Goal: Transaction & Acquisition: Purchase product/service

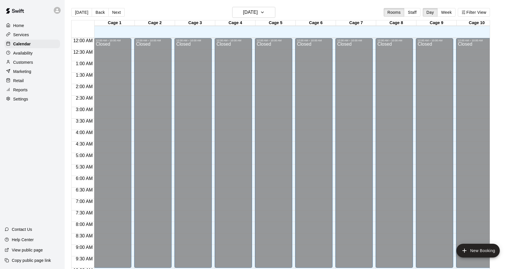
scroll to position [296, 0]
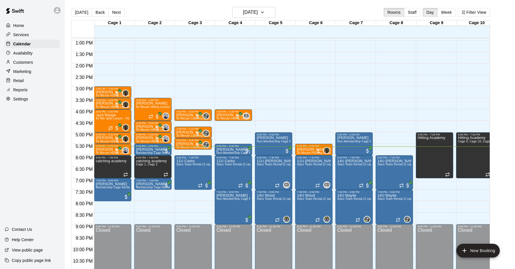
click at [53, 9] on div at bounding box center [59, 10] width 12 height 11
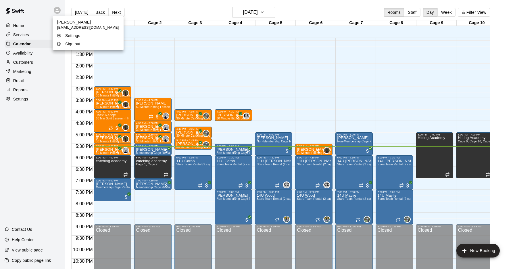
click at [78, 46] on p "Sign out" at bounding box center [72, 44] width 15 height 6
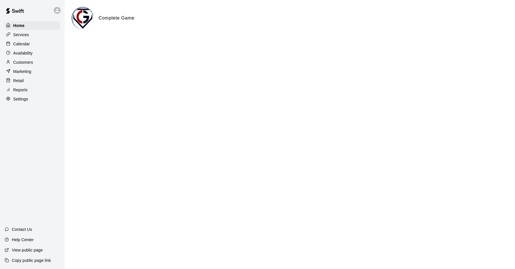
drag, startPoint x: 44, startPoint y: 45, endPoint x: 53, endPoint y: 38, distance: 11.5
click at [44, 45] on div "Calendar" at bounding box center [32, 44] width 55 height 9
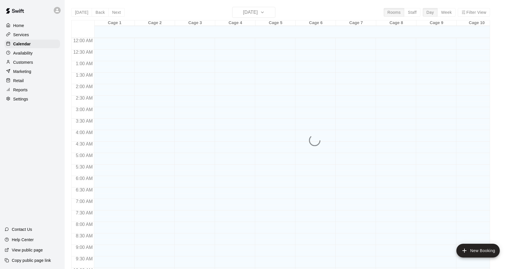
scroll to position [296, 0]
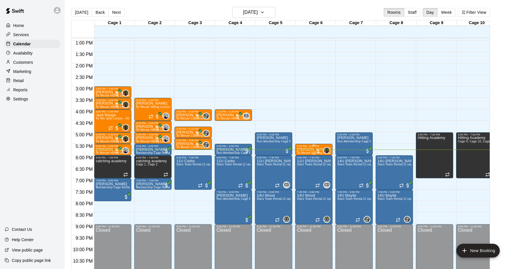
click at [307, 150] on p "[PERSON_NAME] Ball" at bounding box center [314, 150] width 34 height 0
click at [306, 168] on button "edit" at bounding box center [302, 168] width 11 height 11
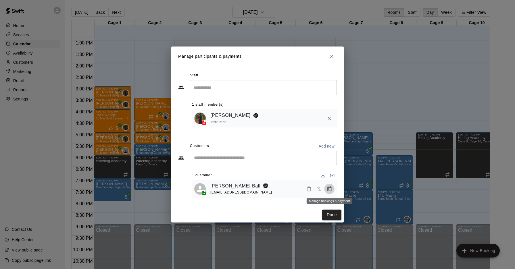
click at [330, 188] on icon "Manage bookings & payment" at bounding box center [329, 189] width 6 height 6
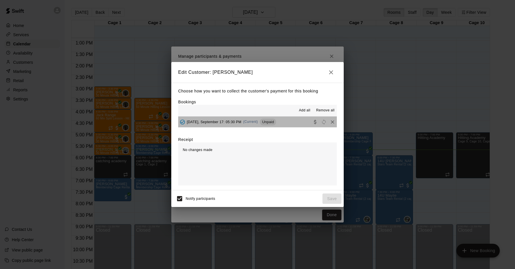
click at [292, 119] on button "[DATE], September 17: 05:30 PM (Current) Unpaid" at bounding box center [257, 122] width 158 height 11
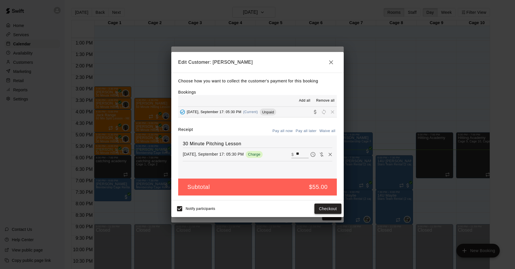
click at [326, 210] on button "Checkout" at bounding box center [327, 209] width 27 height 11
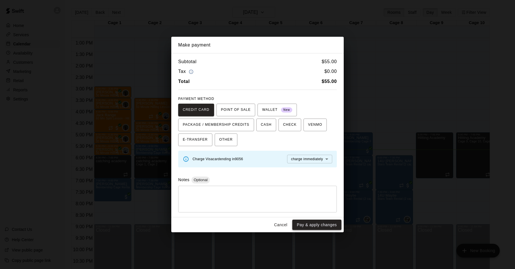
click at [325, 223] on button "Pay & apply changes" at bounding box center [316, 225] width 49 height 11
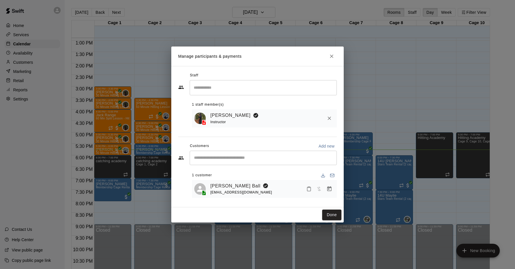
click at [331, 54] on icon "Close" at bounding box center [331, 56] width 6 height 6
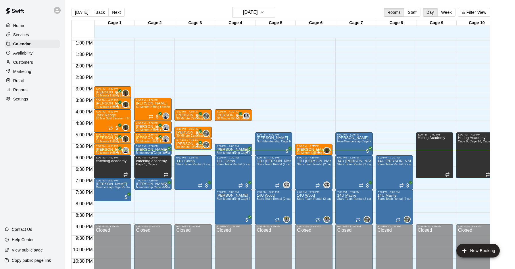
scroll to position [0, 0]
click at [310, 149] on p "[PERSON_NAME] Ball" at bounding box center [314, 149] width 34 height 0
click at [300, 170] on img "edit" at bounding box center [302, 168] width 7 height 7
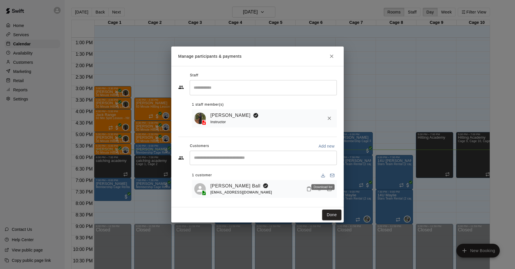
click at [326, 188] on div "Download list" at bounding box center [322, 187] width 23 height 6
click at [330, 190] on icon "Manage bookings & payment" at bounding box center [329, 189] width 6 height 6
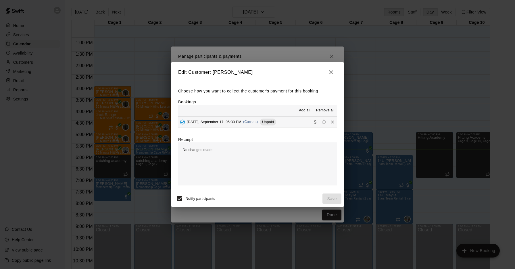
click at [289, 122] on button "[DATE], September 17: 05:30 PM (Current) Unpaid" at bounding box center [257, 122] width 158 height 11
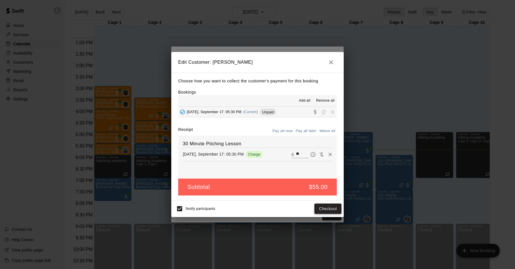
click at [325, 210] on button "Checkout" at bounding box center [327, 209] width 27 height 11
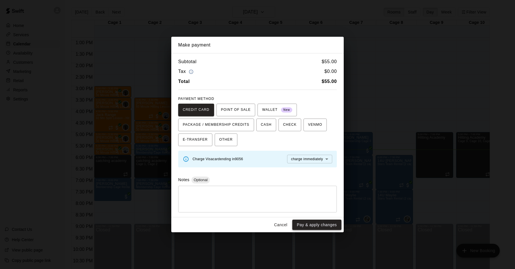
click at [322, 226] on button "Pay & apply changes" at bounding box center [316, 225] width 49 height 11
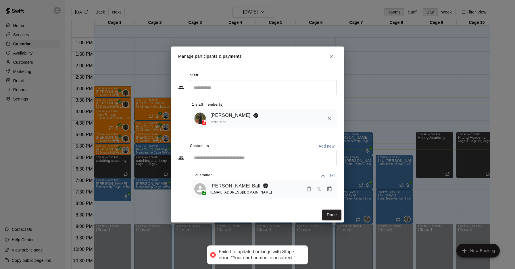
click at [330, 192] on icon "Manage bookings & payment" at bounding box center [329, 189] width 6 height 6
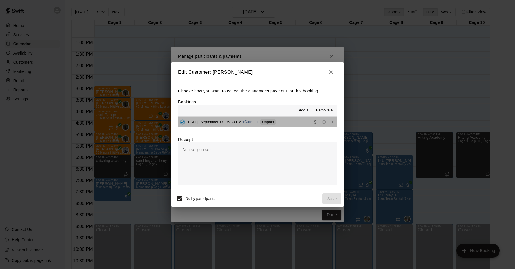
click at [276, 126] on div "[DATE], September 17: 05:30 PM (Current) Unpaid" at bounding box center [227, 122] width 98 height 9
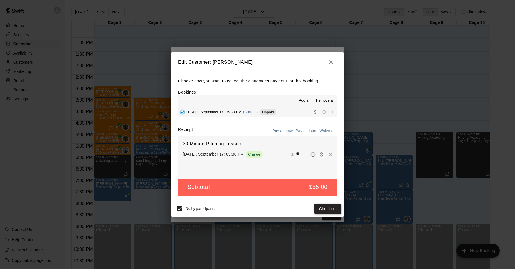
click at [320, 207] on button "Checkout" at bounding box center [327, 209] width 27 height 11
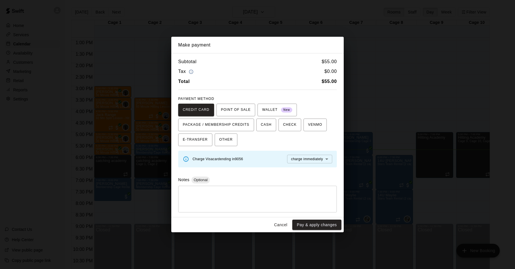
click at [187, 158] on icon at bounding box center [186, 159] width 6 height 6
click at [185, 158] on icon at bounding box center [186, 159] width 6 height 6
click at [243, 160] on span "Charge Visa card ending in 9056" at bounding box center [217, 159] width 51 height 4
click at [300, 159] on body "Home Services Calendar Availability Customers Marketing Retail Reports Settings…" at bounding box center [257, 139] width 515 height 278
click at [275, 156] on div at bounding box center [257, 134] width 515 height 269
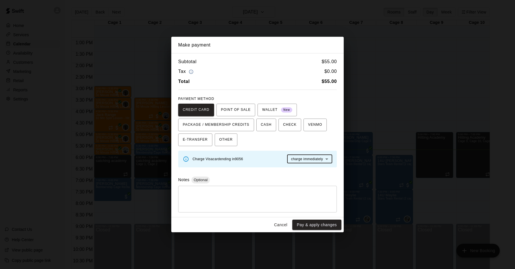
click at [281, 224] on button "Cancel" at bounding box center [280, 225] width 18 height 11
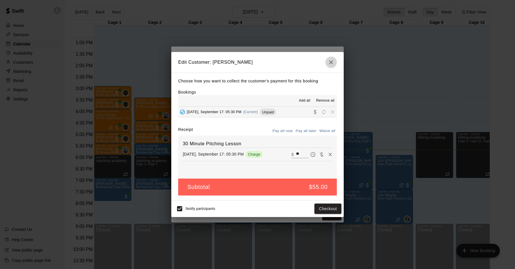
click at [332, 59] on button "button" at bounding box center [330, 62] width 11 height 11
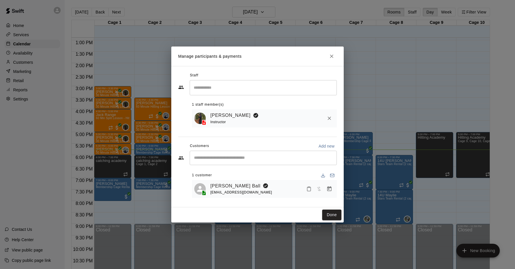
click at [326, 58] on button "Close" at bounding box center [331, 56] width 10 height 10
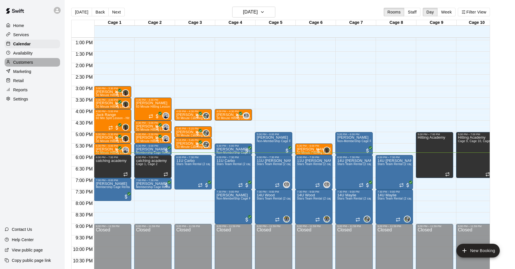
click at [37, 60] on div "Customers" at bounding box center [32, 62] width 55 height 9
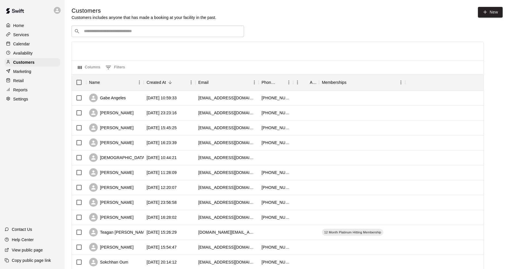
click at [206, 28] on div "​ ​" at bounding box center [157, 31] width 172 height 11
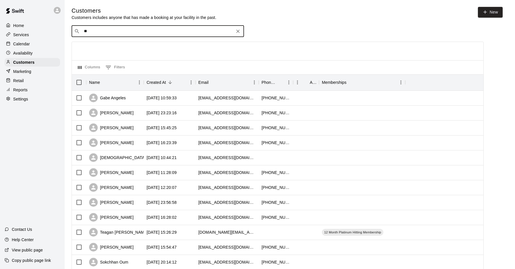
type input "***"
click at [155, 46] on div "[PERSON_NAME] [EMAIL_ADDRESS][DOMAIN_NAME]" at bounding box center [164, 46] width 152 height 12
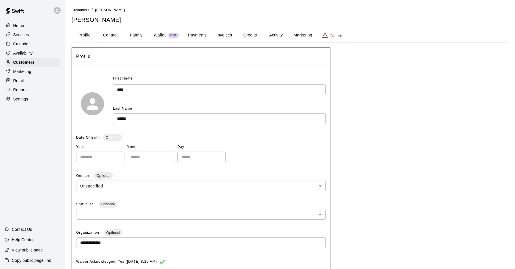
click at [279, 37] on button "Activity" at bounding box center [276, 35] width 26 height 14
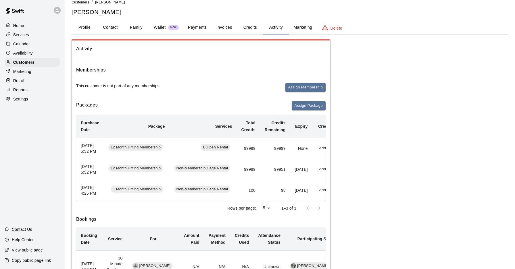
scroll to position [13, 0]
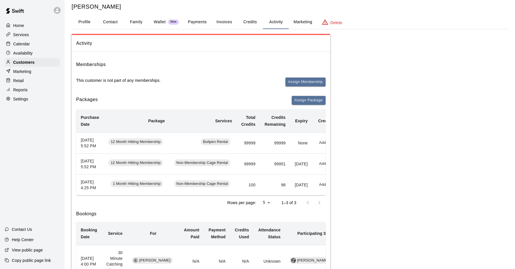
click at [39, 43] on div "Calendar" at bounding box center [32, 44] width 55 height 9
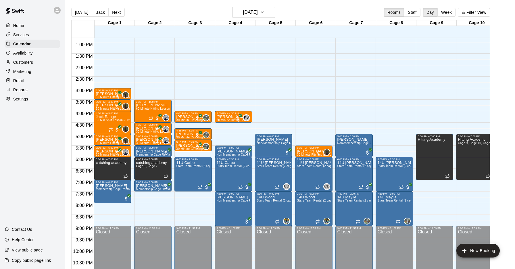
click at [26, 61] on p "Customers" at bounding box center [23, 62] width 20 height 6
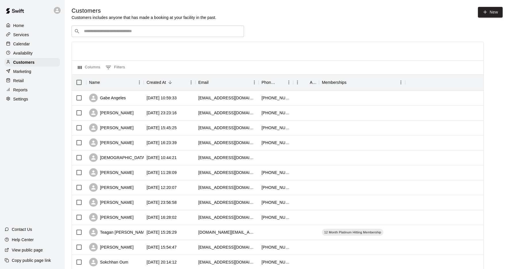
click at [89, 33] on input "Search customers by name or email" at bounding box center [161, 31] width 159 height 6
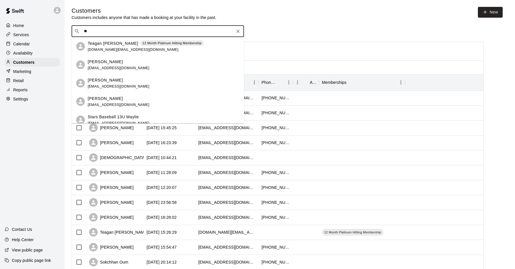
type input "*"
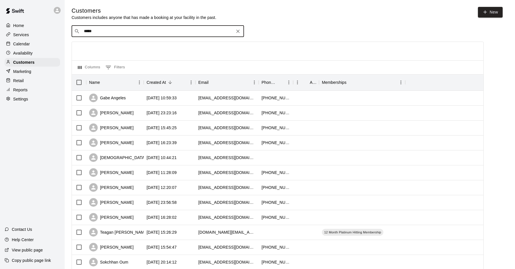
type input "******"
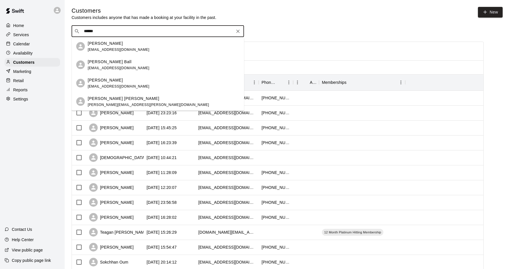
click at [111, 65] on div "[PERSON_NAME] Ball [EMAIL_ADDRESS][DOMAIN_NAME]" at bounding box center [119, 65] width 62 height 12
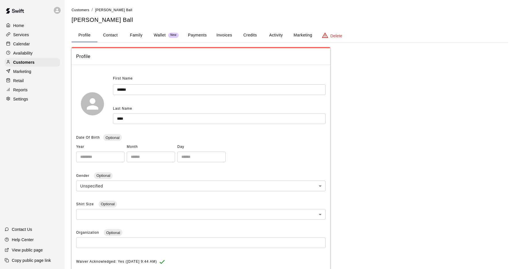
click at [199, 34] on button "Payments" at bounding box center [197, 35] width 28 height 14
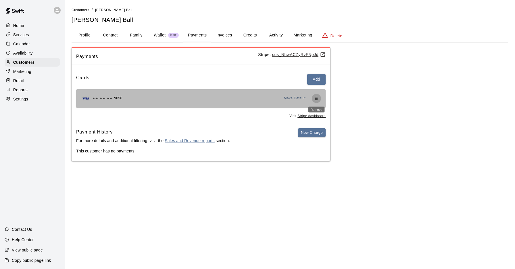
click at [315, 97] on icon "Remove" at bounding box center [316, 98] width 5 height 5
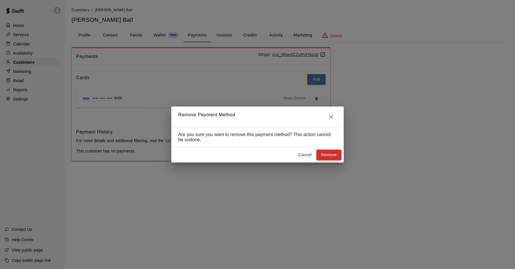
click at [329, 156] on button "Remove" at bounding box center [328, 155] width 25 height 11
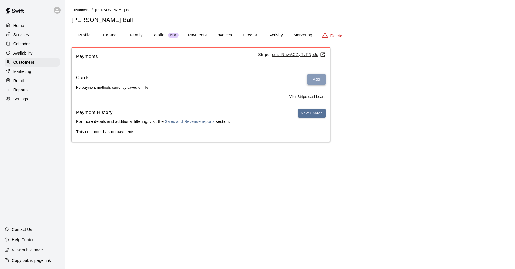
click at [315, 80] on button "Add" at bounding box center [316, 79] width 18 height 11
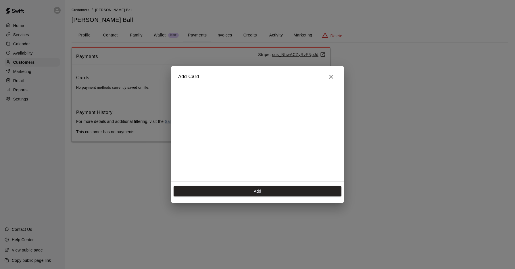
scroll to position [102, 0]
click at [254, 191] on button "Add" at bounding box center [257, 191] width 168 height 11
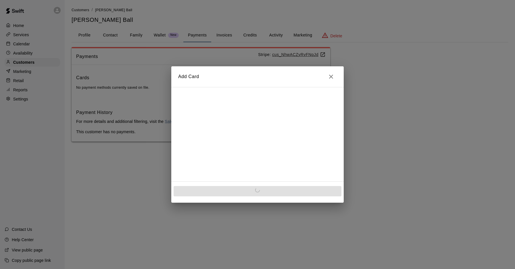
scroll to position [0, 0]
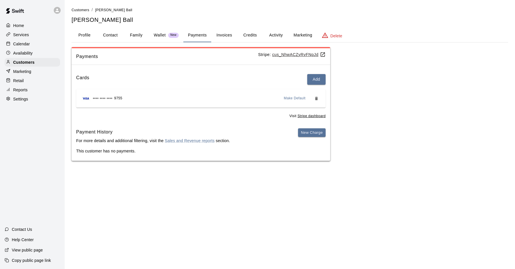
click at [20, 43] on p "Calendar" at bounding box center [21, 44] width 17 height 6
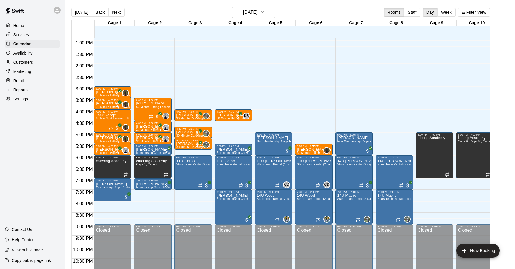
scroll to position [296, 0]
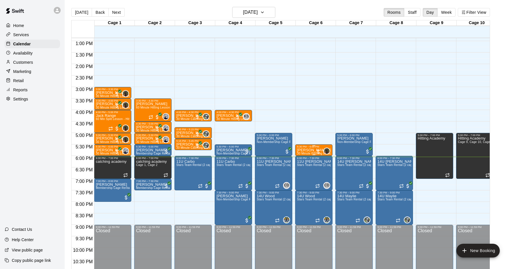
click at [311, 150] on p "[PERSON_NAME] Ball" at bounding box center [314, 150] width 34 height 0
click at [301, 168] on img "edit" at bounding box center [302, 169] width 7 height 7
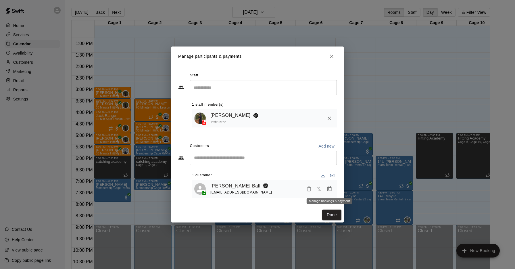
click at [327, 192] on button "Manage bookings & payment" at bounding box center [329, 189] width 10 height 10
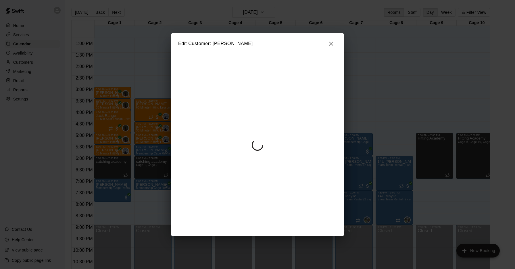
click at [328, 189] on div at bounding box center [257, 145] width 172 height 182
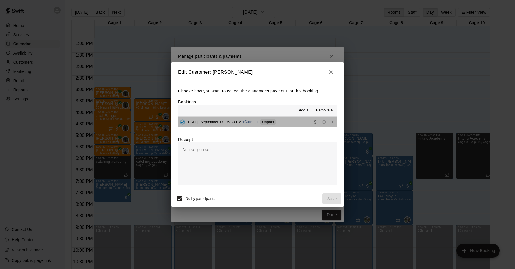
click at [284, 123] on button "[DATE], September 17: 05:30 PM (Current) Unpaid" at bounding box center [257, 122] width 158 height 11
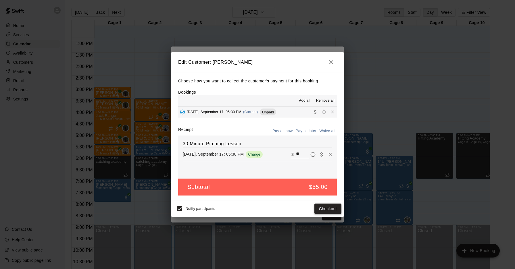
click at [327, 209] on button "Checkout" at bounding box center [327, 209] width 27 height 11
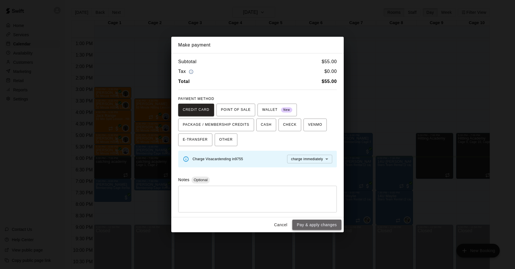
click at [313, 224] on button "Pay & apply changes" at bounding box center [316, 225] width 49 height 11
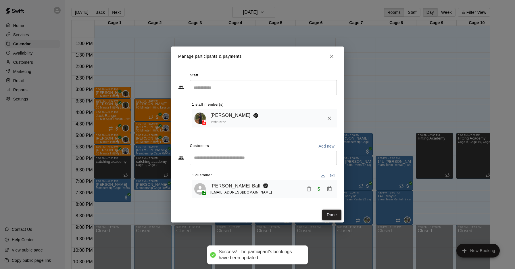
click at [334, 216] on button "Done" at bounding box center [331, 215] width 19 height 11
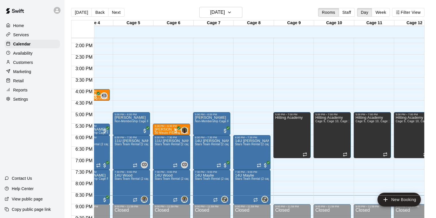
scroll to position [0, 0]
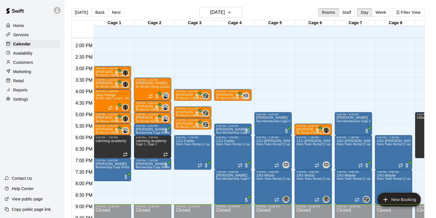
click at [57, 9] on icon at bounding box center [56, 10] width 3 height 3
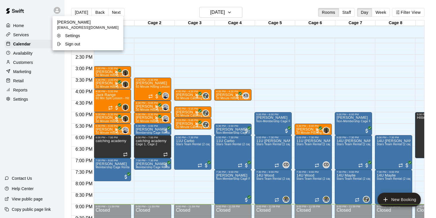
click at [66, 42] on p "Sign out" at bounding box center [72, 44] width 15 height 6
